Goal: Book appointment/travel/reservation

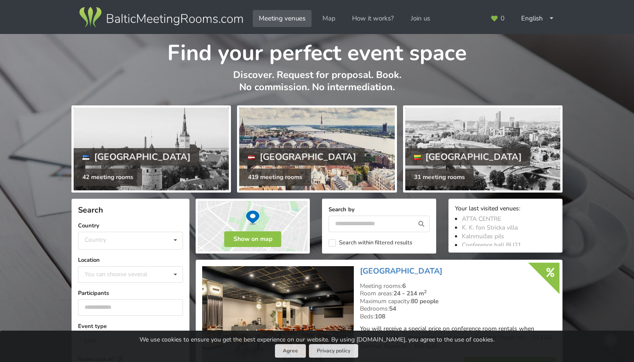
click at [315, 134] on div at bounding box center [316, 149] width 155 height 83
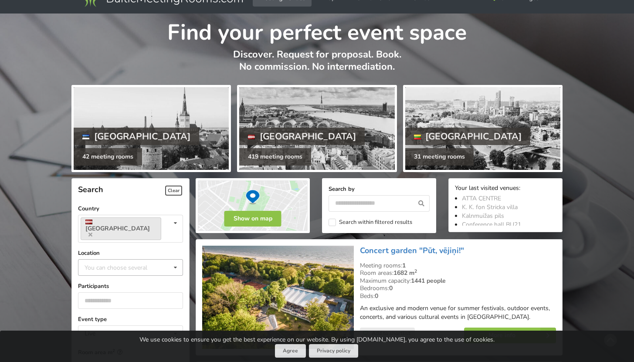
scroll to position [64, 0]
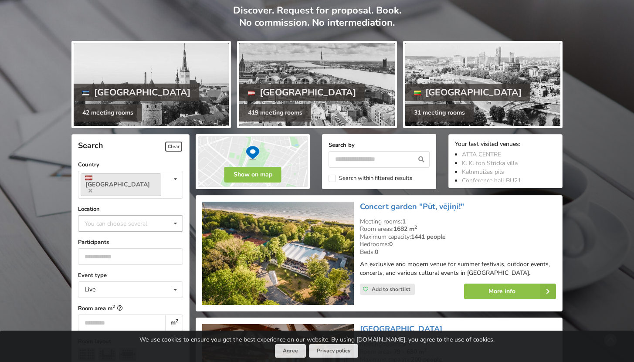
click at [109, 218] on div "You can choose several" at bounding box center [124, 223] width 85 height 10
type input "****"
click at [120, 232] on div "[GEOGRAPHIC_DATA]" at bounding box center [130, 239] width 104 height 16
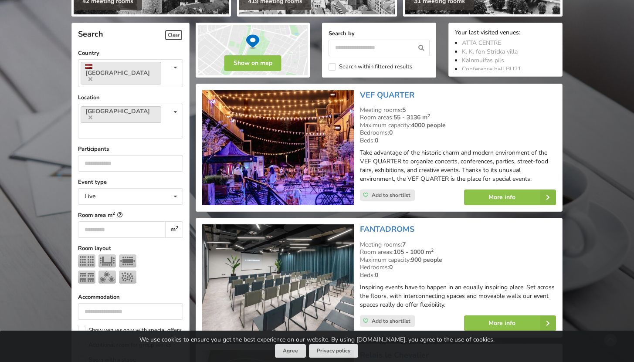
scroll to position [195, 0]
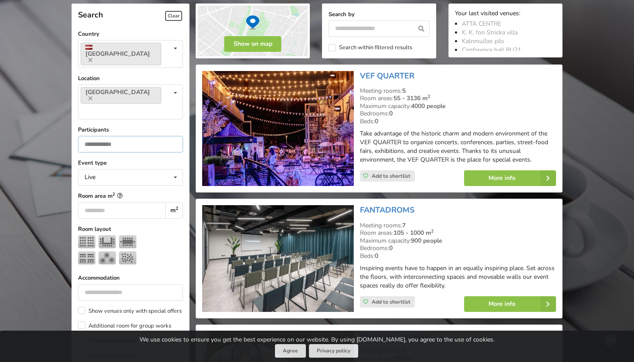
click at [134, 136] on input "number" at bounding box center [130, 144] width 105 height 17
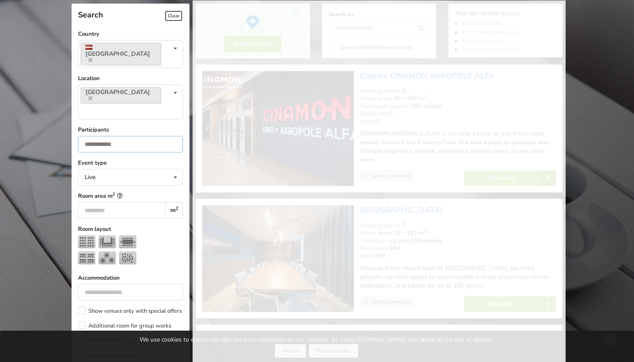
type input "*"
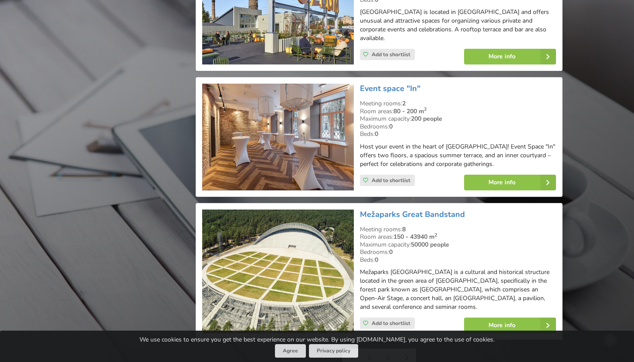
scroll to position [2094, 0]
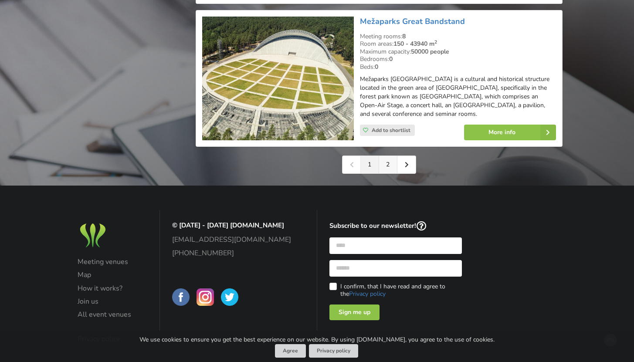
type input "***"
click at [387, 156] on link "2" at bounding box center [388, 164] width 18 height 17
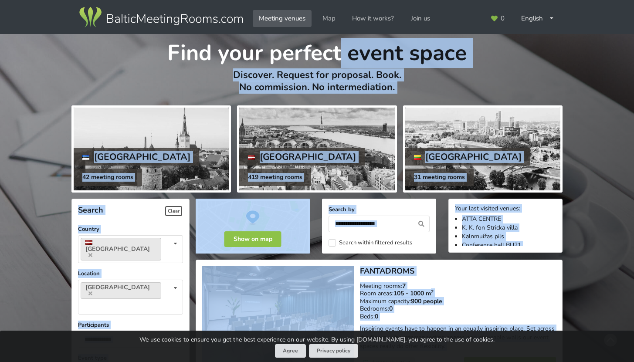
drag, startPoint x: 640, startPoint y: 298, endPoint x: 638, endPoint y: -24, distance: 322.4
click at [633, 0] on html "Meeting venues Map How it works? Join us English Русский Latviešu Your last vis…" at bounding box center [317, 181] width 634 height 362
